Goal: Information Seeking & Learning: Learn about a topic

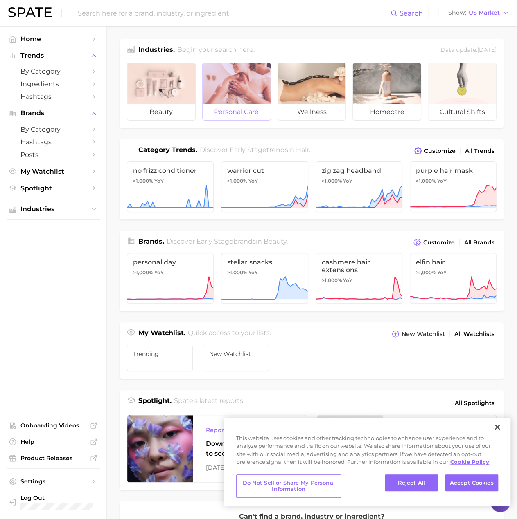
click at [220, 98] on div at bounding box center [236, 83] width 68 height 41
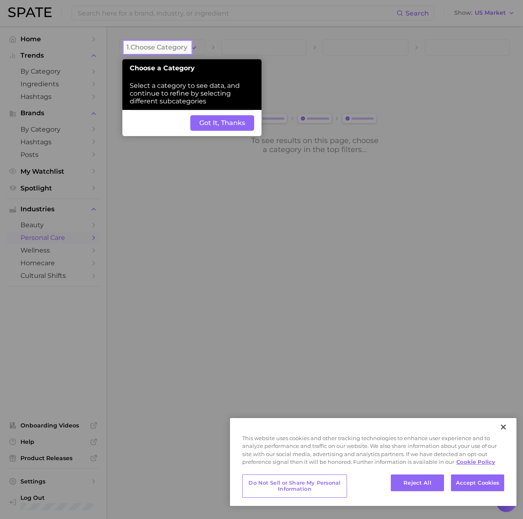
click at [236, 128] on button "Got It, Thanks" at bounding box center [222, 123] width 64 height 16
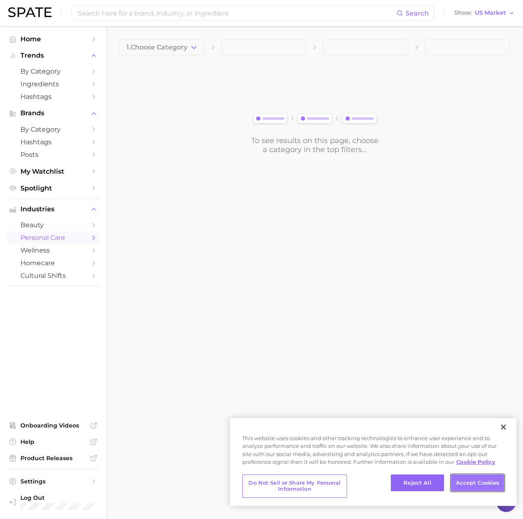
click at [471, 484] on button "Accept Cookies" at bounding box center [477, 483] width 53 height 17
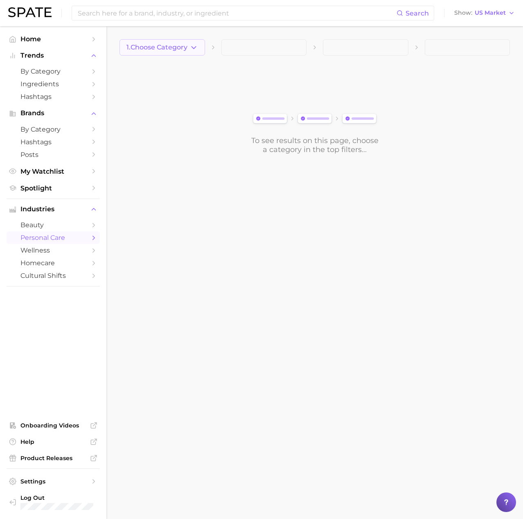
click at [199, 46] on button "1. Choose Category" at bounding box center [161, 47] width 85 height 16
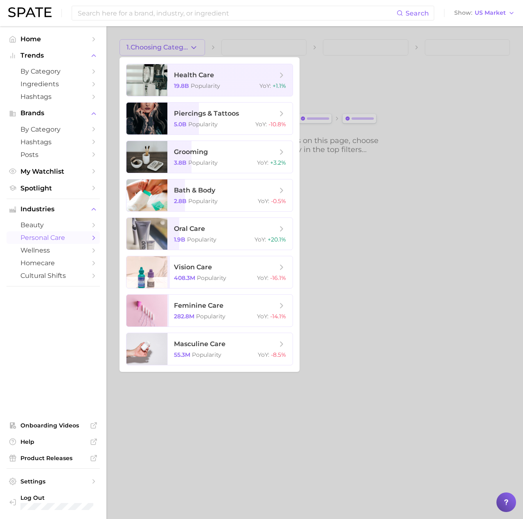
click at [200, 49] on div at bounding box center [261, 259] width 523 height 519
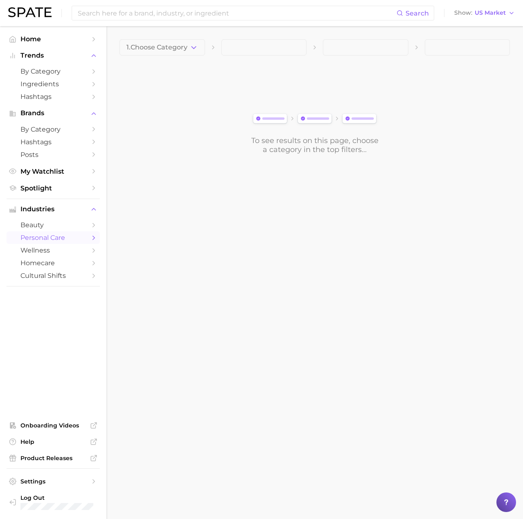
click at [237, 50] on span at bounding box center [263, 47] width 85 height 16
click at [189, 47] on button "1. Choose Category" at bounding box center [161, 47] width 85 height 16
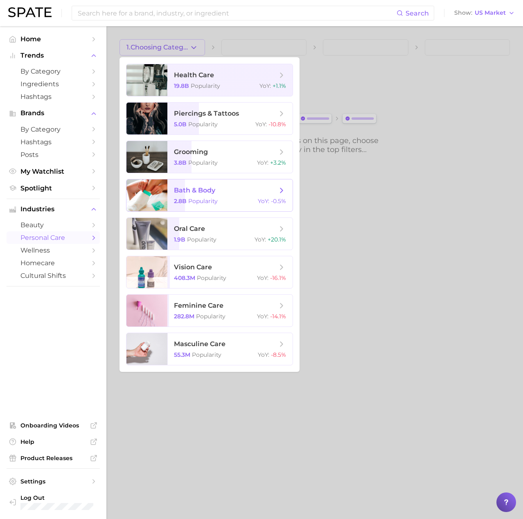
click at [198, 191] on span "bath & body" at bounding box center [194, 191] width 41 height 8
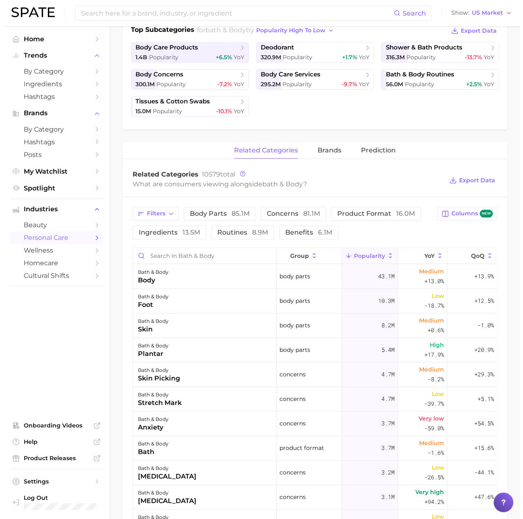
scroll to position [245, 0]
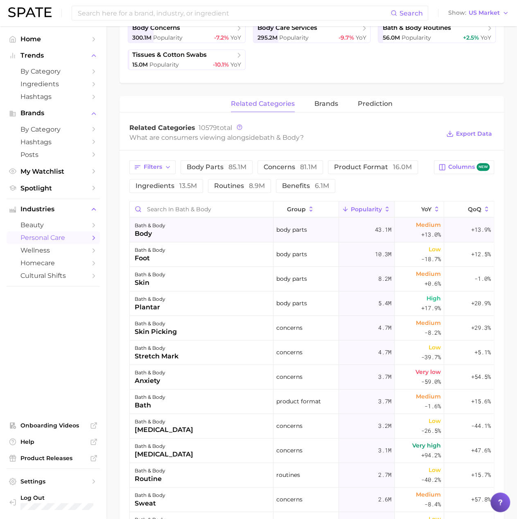
click at [165, 230] on div "bath & body body" at bounding box center [202, 230] width 144 height 25
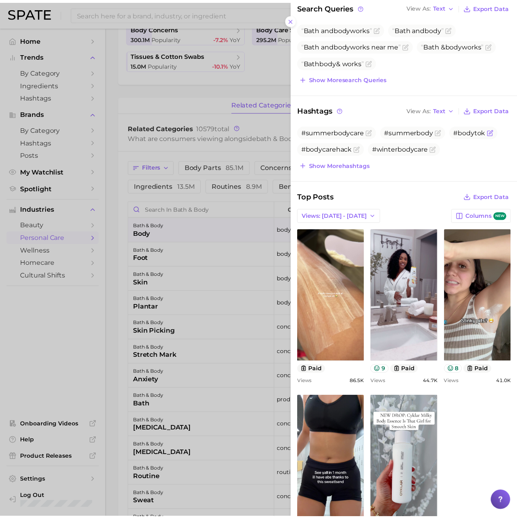
scroll to position [180, 0]
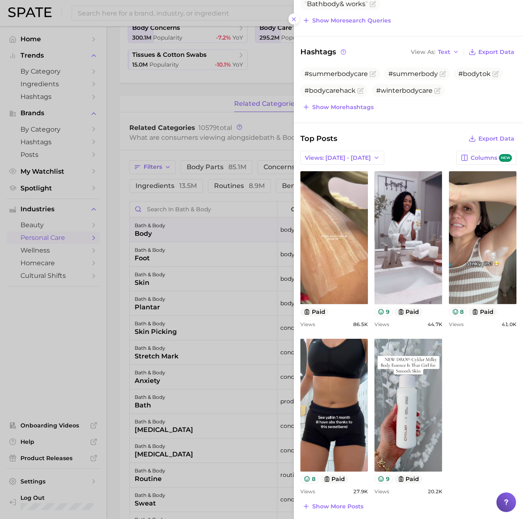
click at [55, 369] on div at bounding box center [261, 259] width 523 height 519
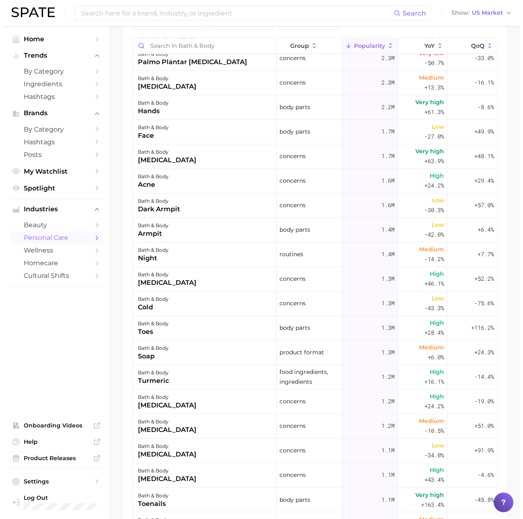
scroll to position [286, 0]
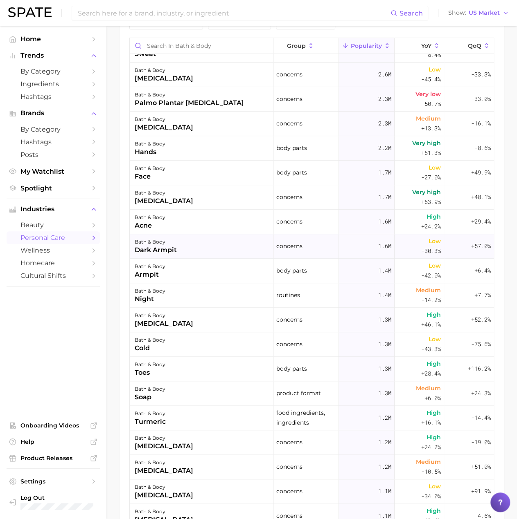
click at [172, 248] on div "dark armpit" at bounding box center [156, 250] width 42 height 10
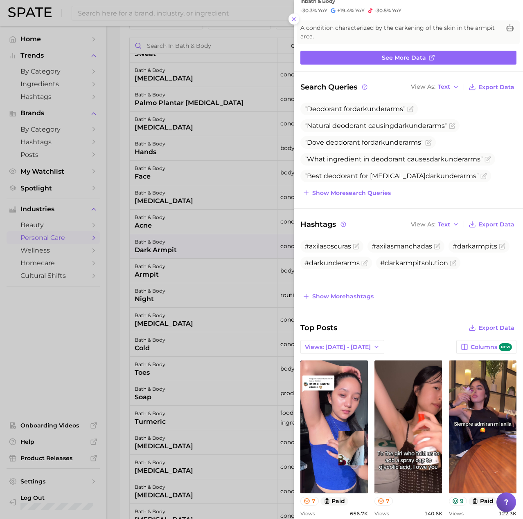
scroll to position [0, 0]
